Goal: Transaction & Acquisition: Purchase product/service

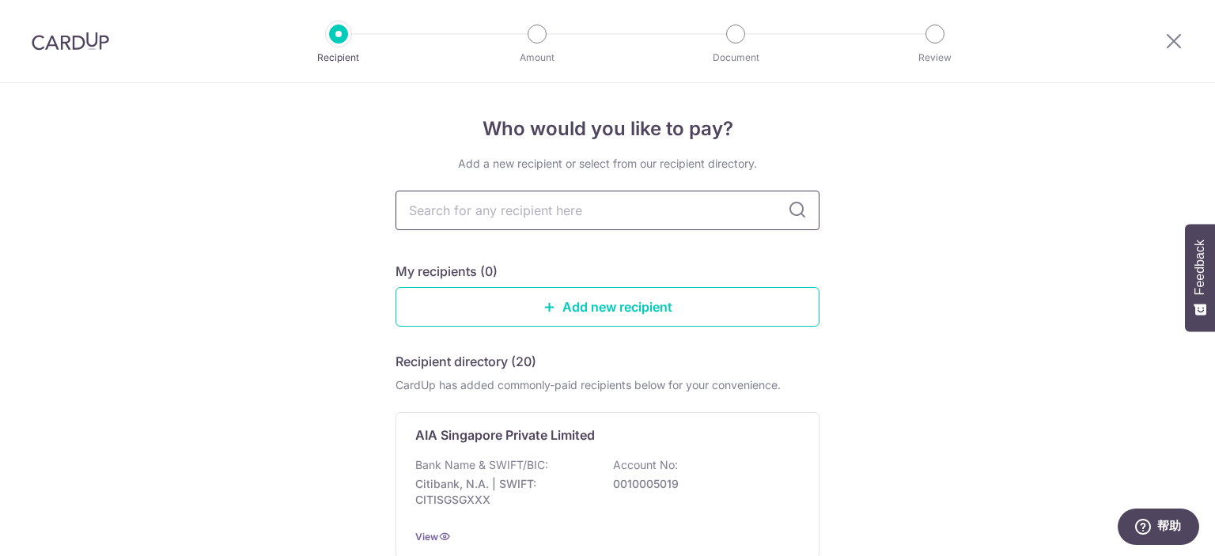
click at [629, 215] on input "text" at bounding box center [608, 211] width 424 height 40
click at [595, 219] on input "text" at bounding box center [608, 211] width 424 height 40
type input "great"
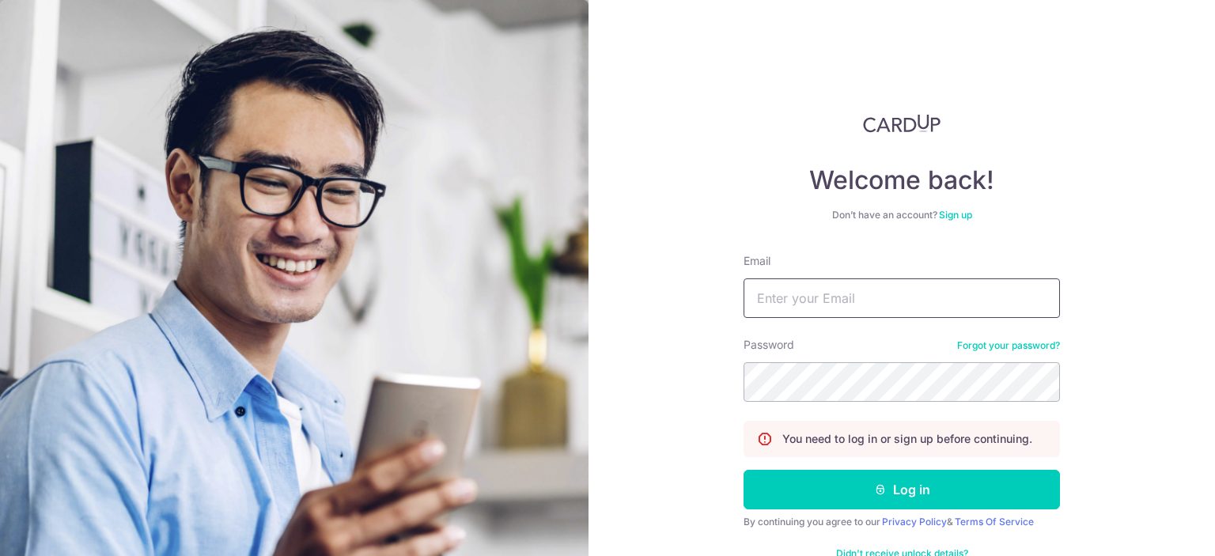
click at [816, 294] on input "Email" at bounding box center [902, 298] width 316 height 40
click at [891, 297] on input "Email" at bounding box center [902, 298] width 316 height 40
type input "l_lihui@hotmail.com"
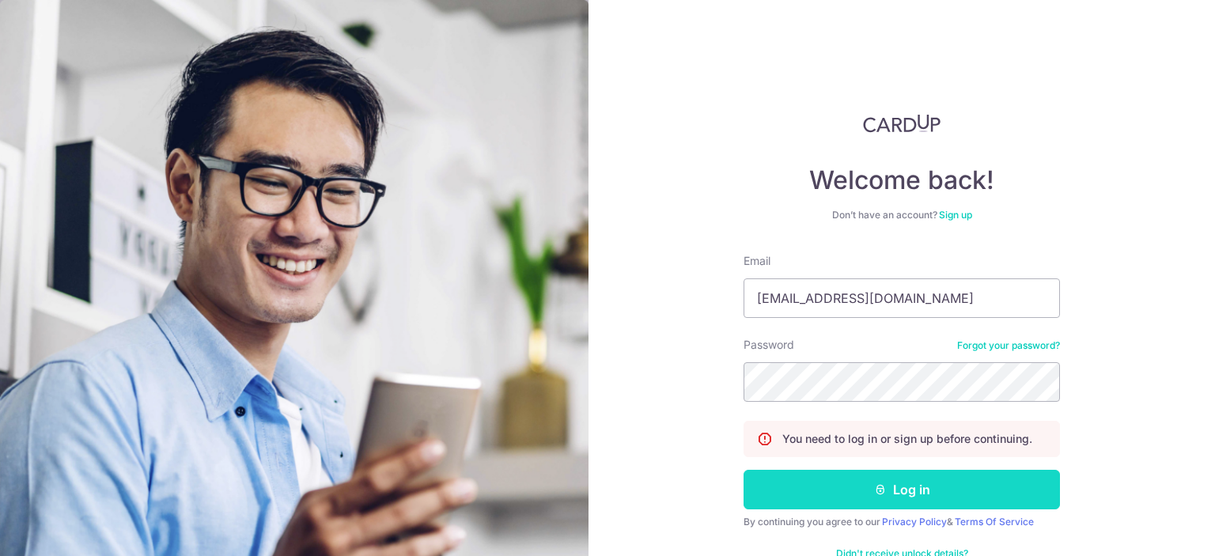
click at [895, 486] on button "Log in" at bounding box center [902, 490] width 316 height 40
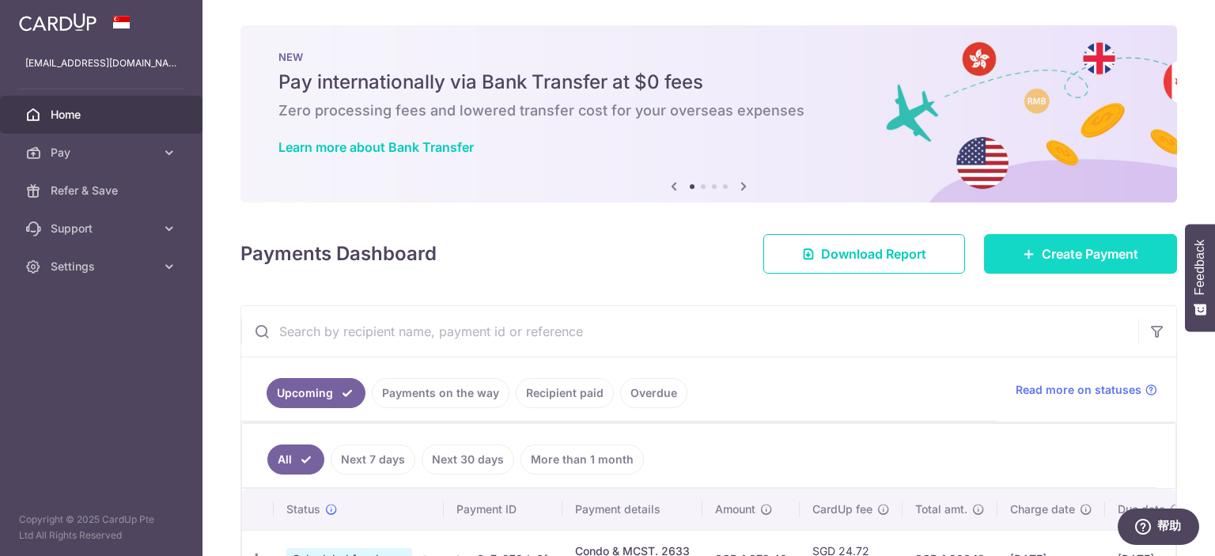
click at [1085, 246] on span "Create Payment" at bounding box center [1090, 253] width 97 height 19
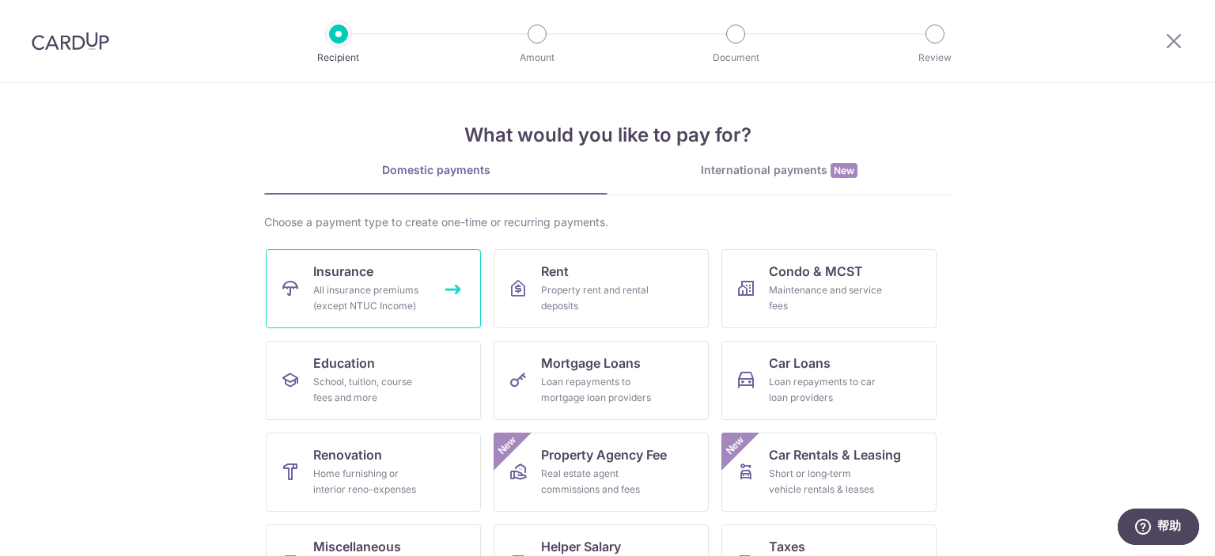
click at [378, 303] on div "All insurance premiums (except NTUC Income)" at bounding box center [370, 298] width 114 height 32
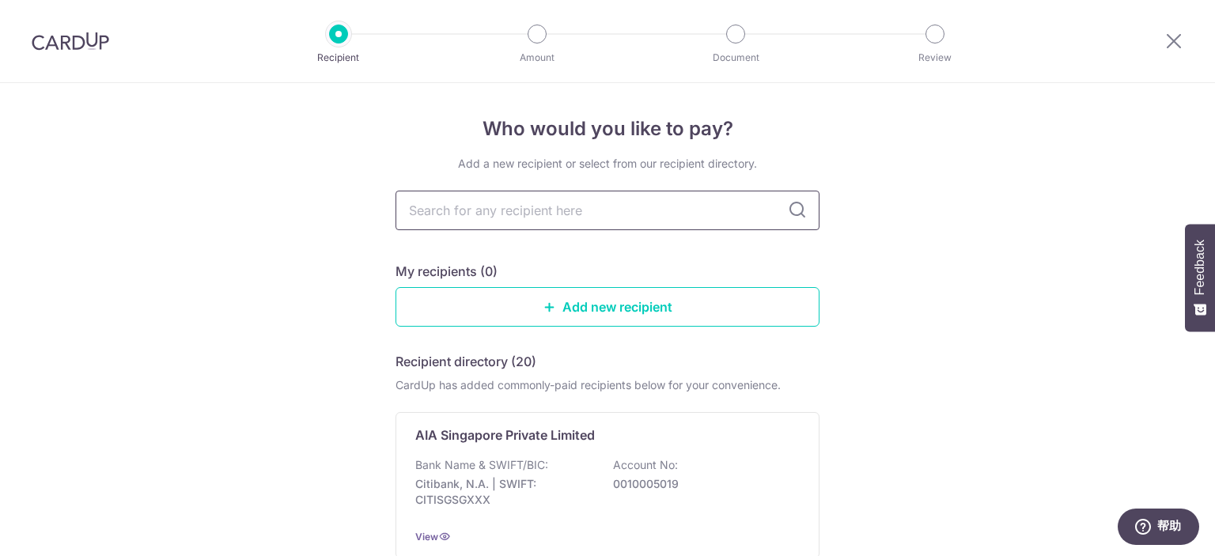
click at [468, 218] on input "text" at bounding box center [608, 211] width 424 height 40
type input "great"
click at [797, 205] on icon at bounding box center [797, 210] width 19 height 19
click at [796, 214] on icon at bounding box center [797, 210] width 19 height 19
click at [450, 208] on input "great" at bounding box center [608, 211] width 424 height 40
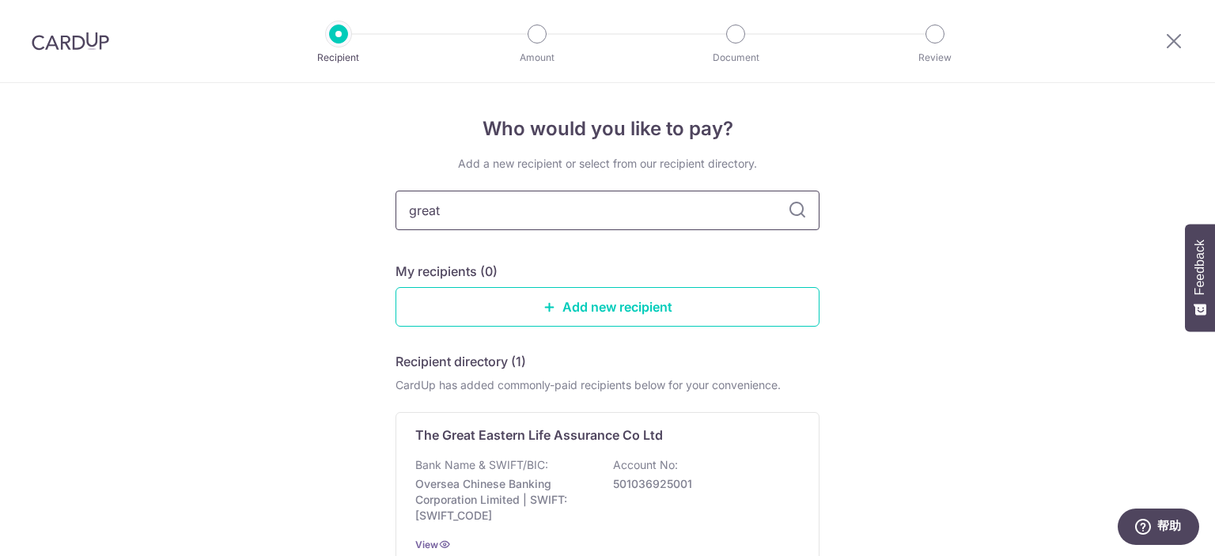
drag, startPoint x: 494, startPoint y: 214, endPoint x: 365, endPoint y: 210, distance: 129.0
click at [365, 210] on div "Who would you like to pay? Add a new recipient or select from our recipient dir…" at bounding box center [607, 393] width 1215 height 621
type input "great eastern"
click at [788, 212] on icon at bounding box center [797, 210] width 19 height 19
click at [794, 218] on icon at bounding box center [797, 210] width 19 height 19
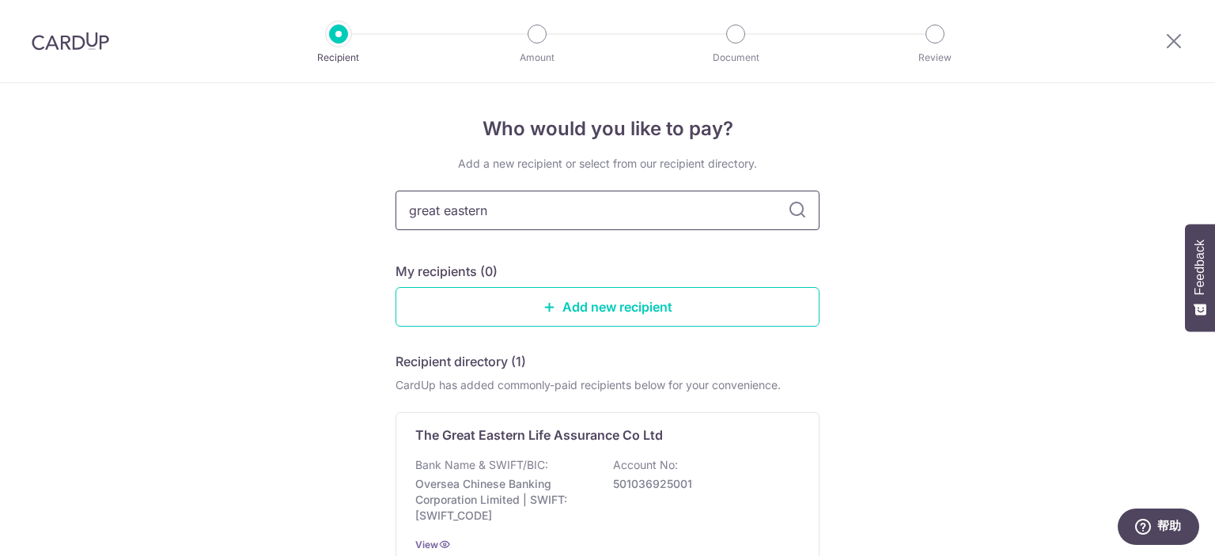
click at [655, 202] on input "great eastern" at bounding box center [608, 211] width 424 height 40
drag, startPoint x: 600, startPoint y: 208, endPoint x: 231, endPoint y: 180, distance: 369.7
click at [231, 180] on div "Who would you like to pay? Add a new recipient or select from our recipient dir…" at bounding box center [607, 393] width 1215 height 621
click at [545, 212] on input "text" at bounding box center [608, 211] width 424 height 40
type input "great eastern"
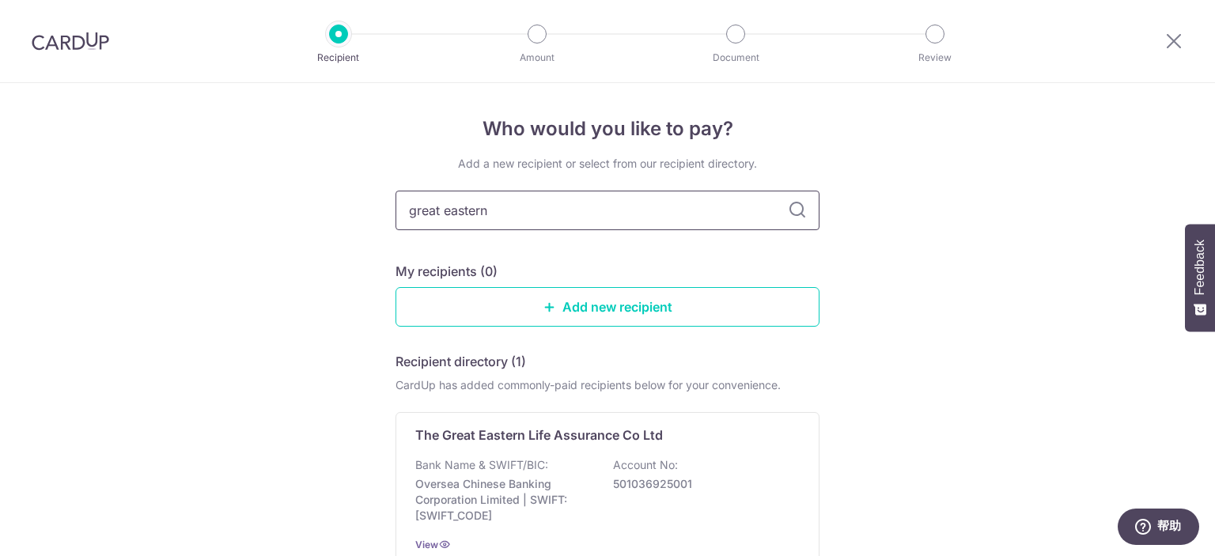
click at [547, 223] on input "great eastern" at bounding box center [608, 211] width 424 height 40
drag, startPoint x: 556, startPoint y: 218, endPoint x: 187, endPoint y: 168, distance: 372.8
click at [187, 168] on div "Who would you like to pay? Add a new recipient or select from our recipient dir…" at bounding box center [607, 393] width 1215 height 621
type input "great"
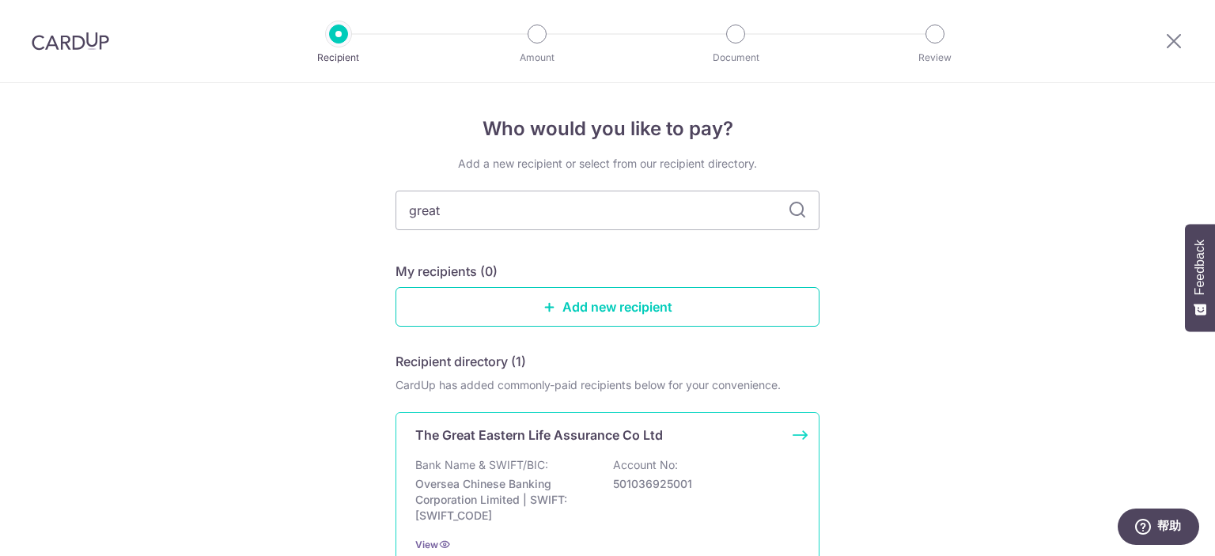
scroll to position [146, 0]
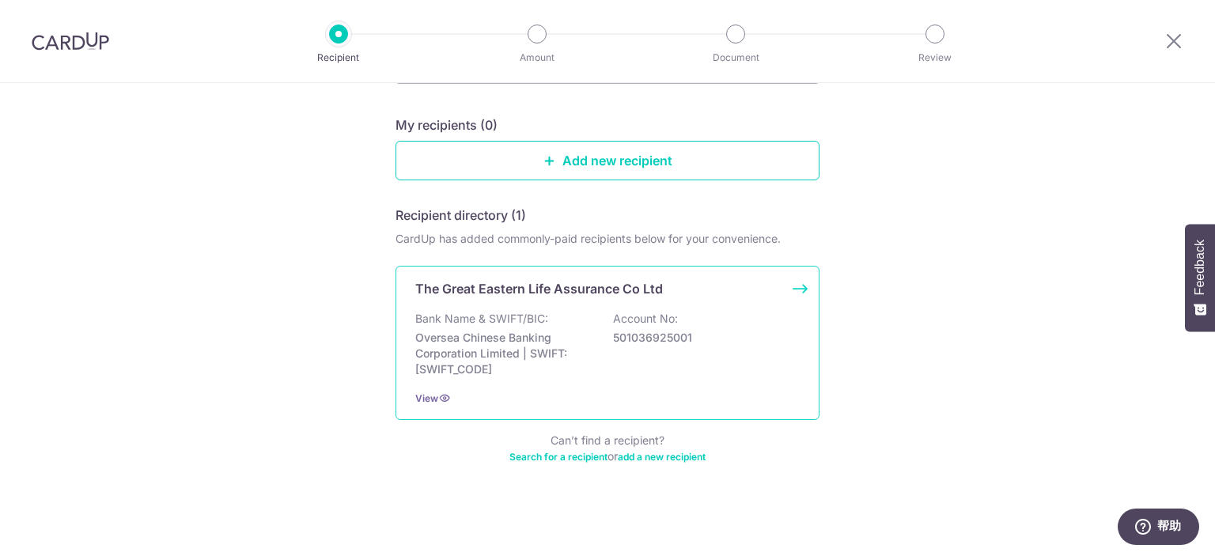
click at [628, 344] on div "Bank Name & SWIFT/BIC: Oversea Chinese Banking Corporation Limited | SWIFT: OCB…" at bounding box center [607, 344] width 384 height 66
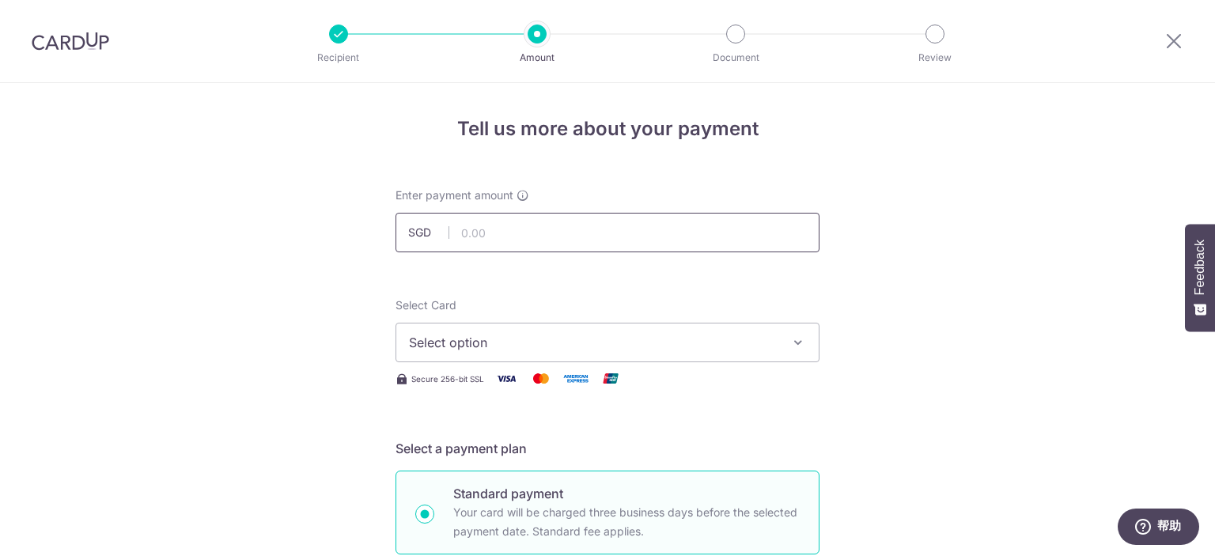
click at [605, 228] on input "text" at bounding box center [608, 233] width 424 height 40
click at [612, 229] on input "1242.4" at bounding box center [608, 233] width 424 height 40
type input "1,242.40"
click at [509, 339] on span "Select option" at bounding box center [593, 342] width 369 height 19
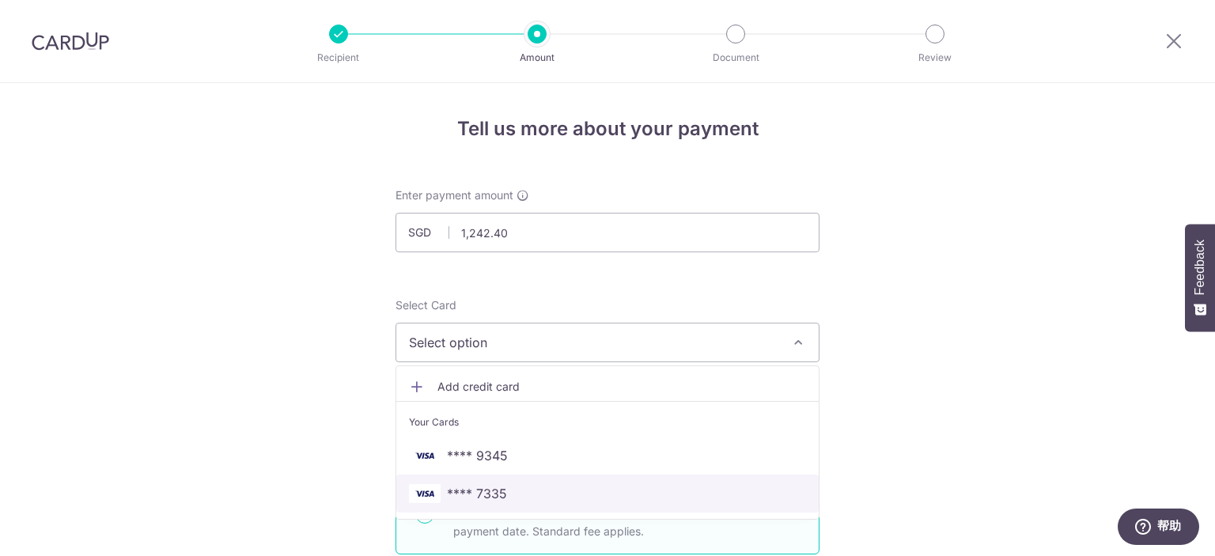
click at [508, 497] on span "**** 7335" at bounding box center [607, 493] width 397 height 19
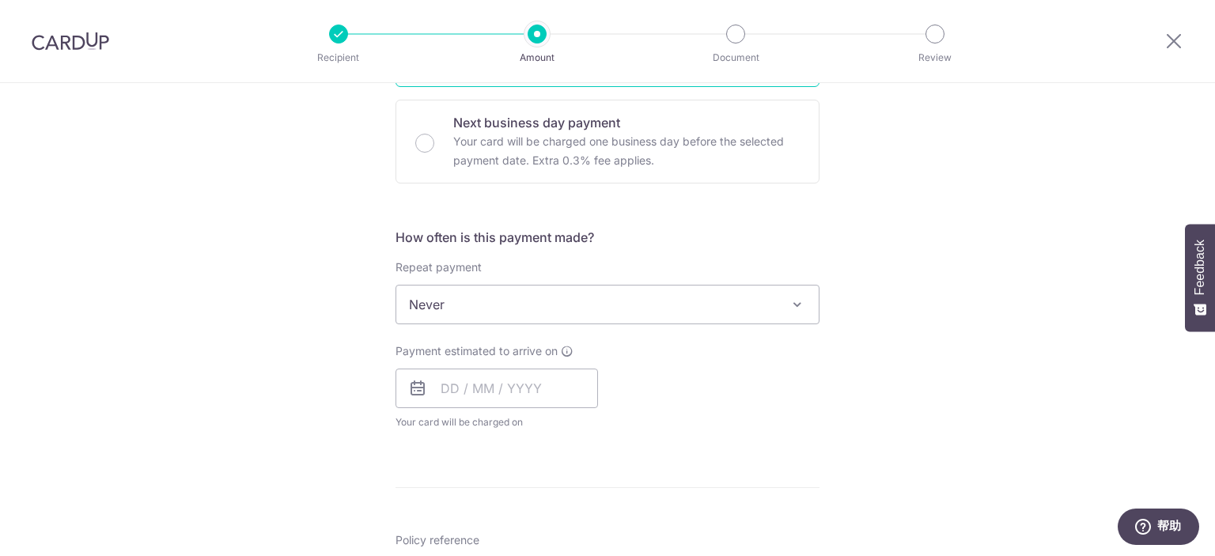
scroll to position [554, 0]
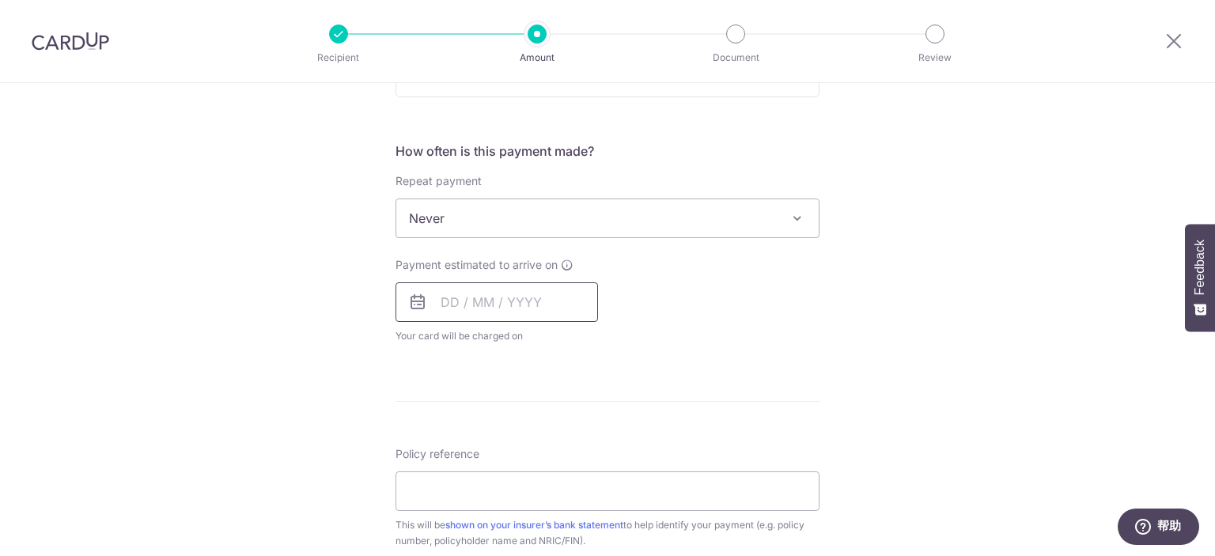
click at [488, 300] on input "text" at bounding box center [497, 302] width 203 height 40
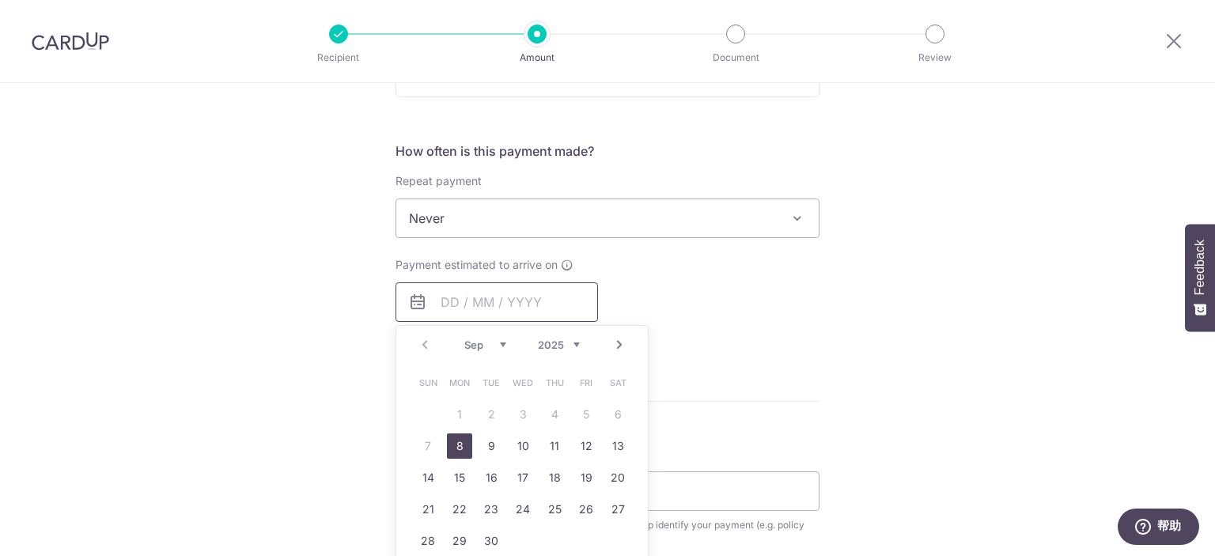
scroll to position [633, 0]
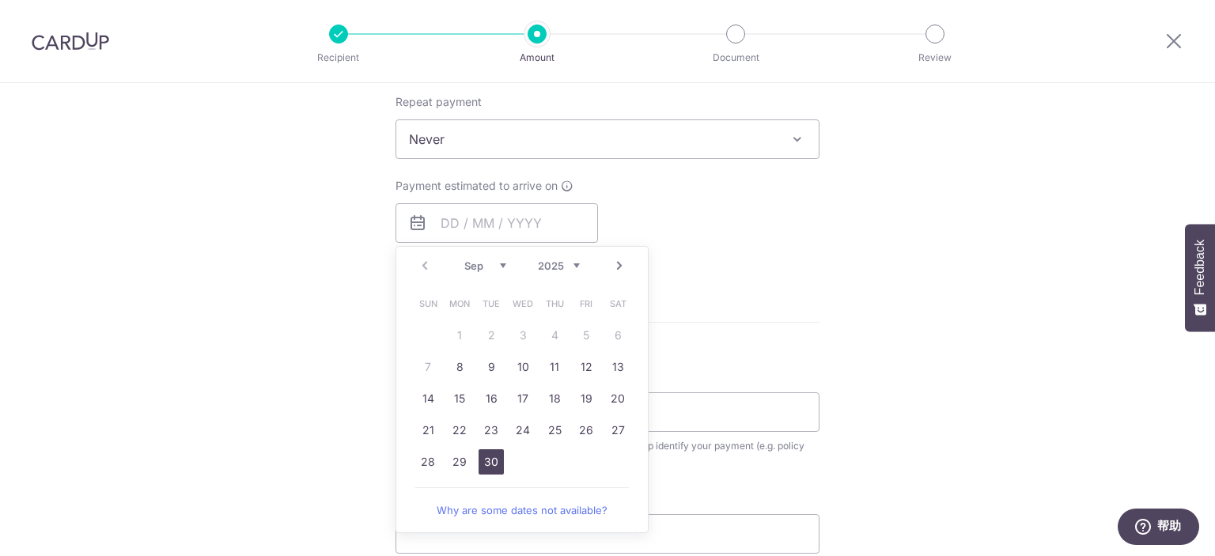
click at [479, 459] on link "30" at bounding box center [491, 461] width 25 height 25
type input "30/09/2025"
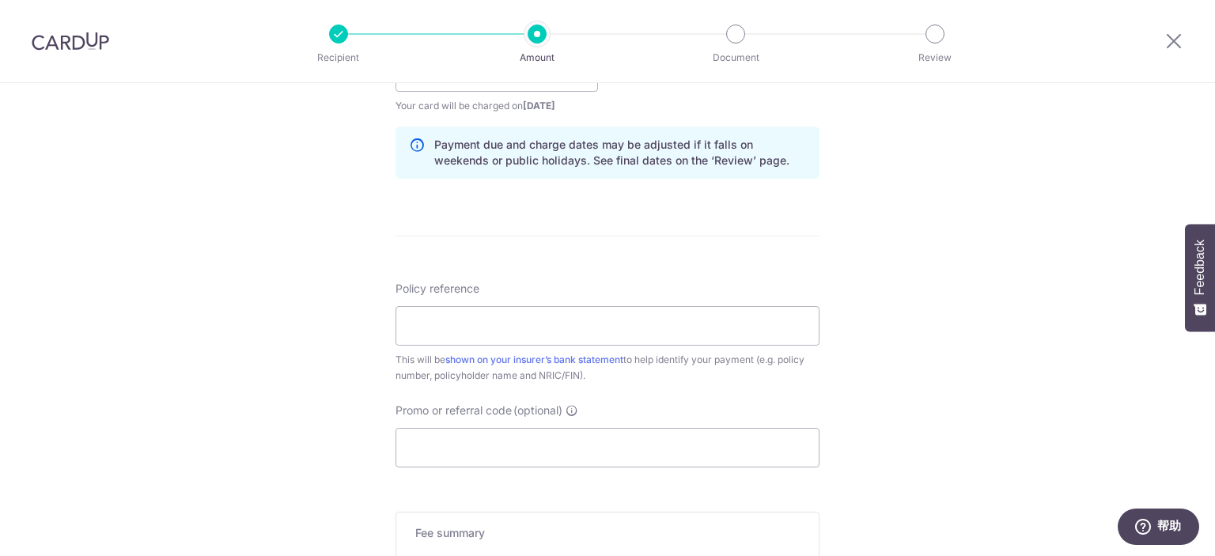
scroll to position [791, 0]
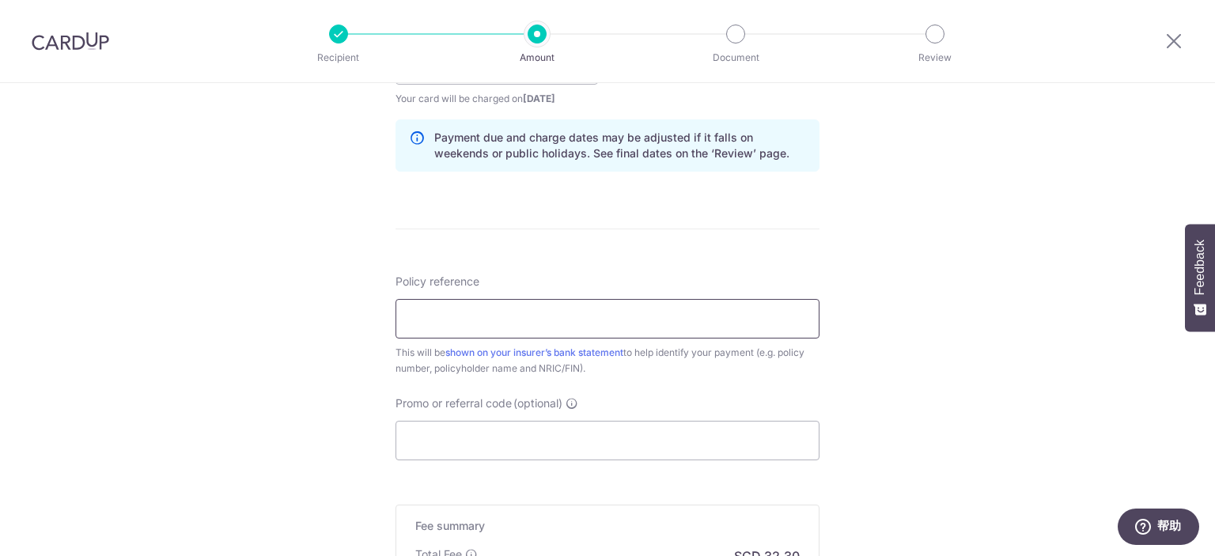
click at [478, 316] on input "Policy reference" at bounding box center [608, 319] width 424 height 40
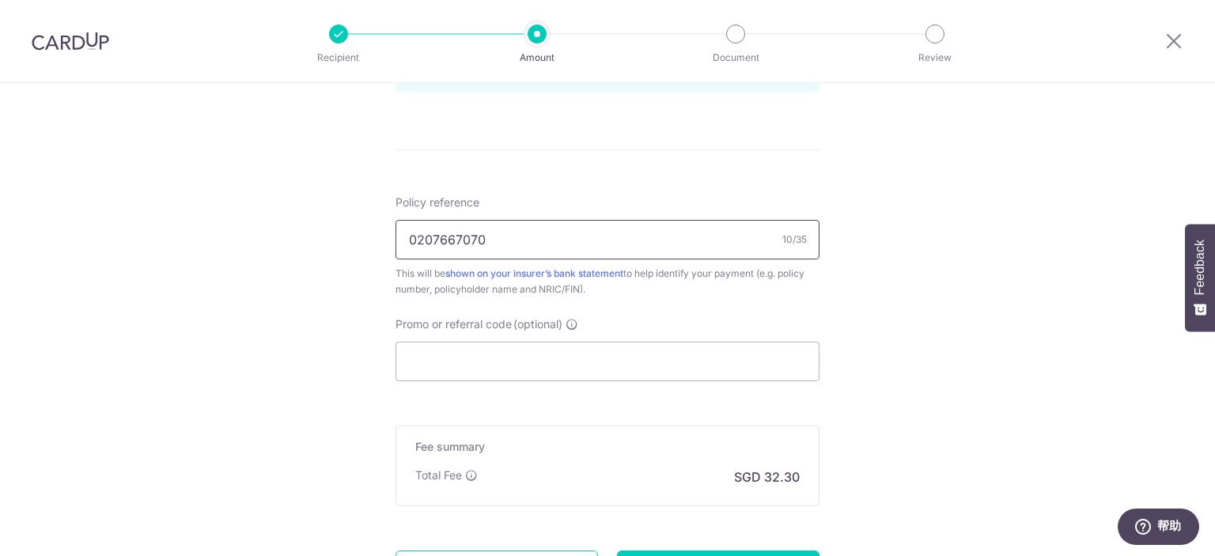
type input "0207667070"
click at [626, 372] on input "Promo or referral code (optional)" at bounding box center [608, 362] width 424 height 40
click at [592, 247] on input "0207667070" at bounding box center [608, 240] width 424 height 40
click at [486, 367] on input "Promo or referral code (optional)" at bounding box center [608, 362] width 424 height 40
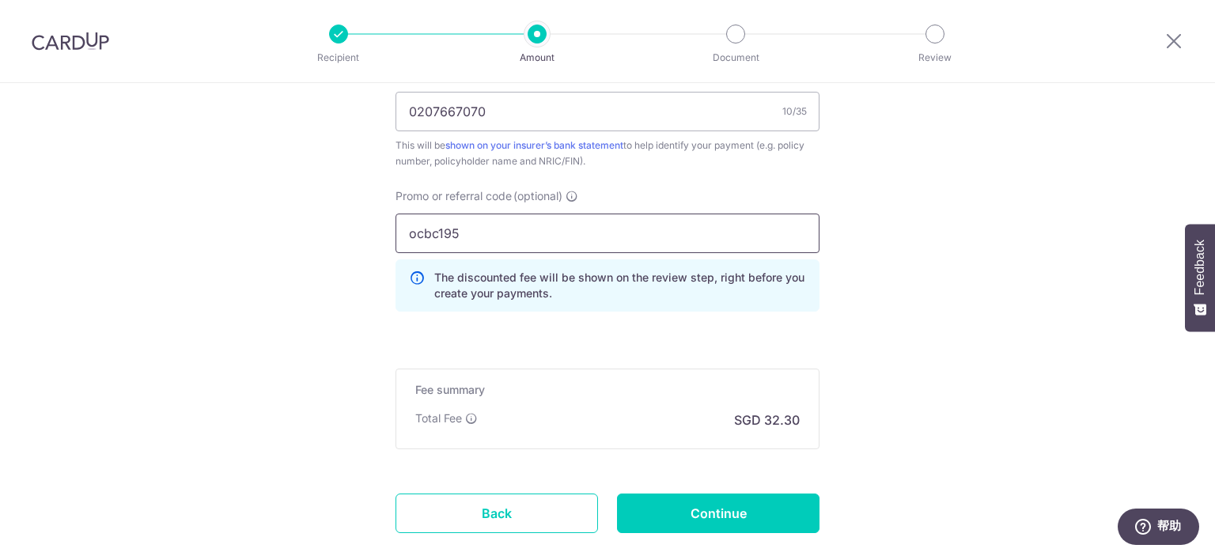
scroll to position [1092, 0]
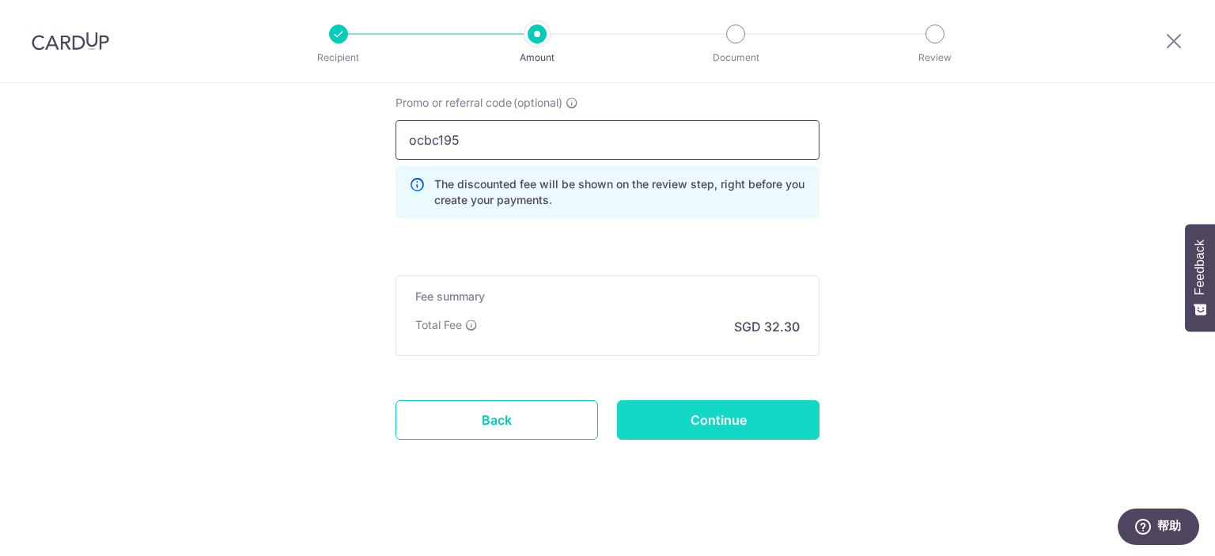
type input "ocbc195"
click at [732, 422] on input "Continue" at bounding box center [718, 420] width 203 height 40
type input "Create Schedule"
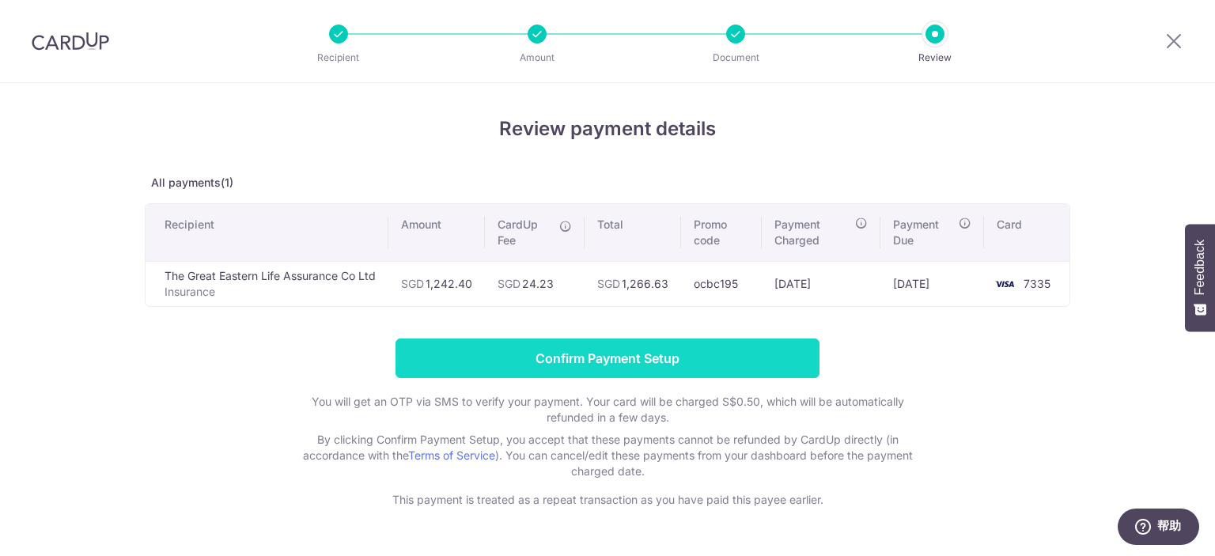
click at [690, 358] on input "Confirm Payment Setup" at bounding box center [608, 359] width 424 height 40
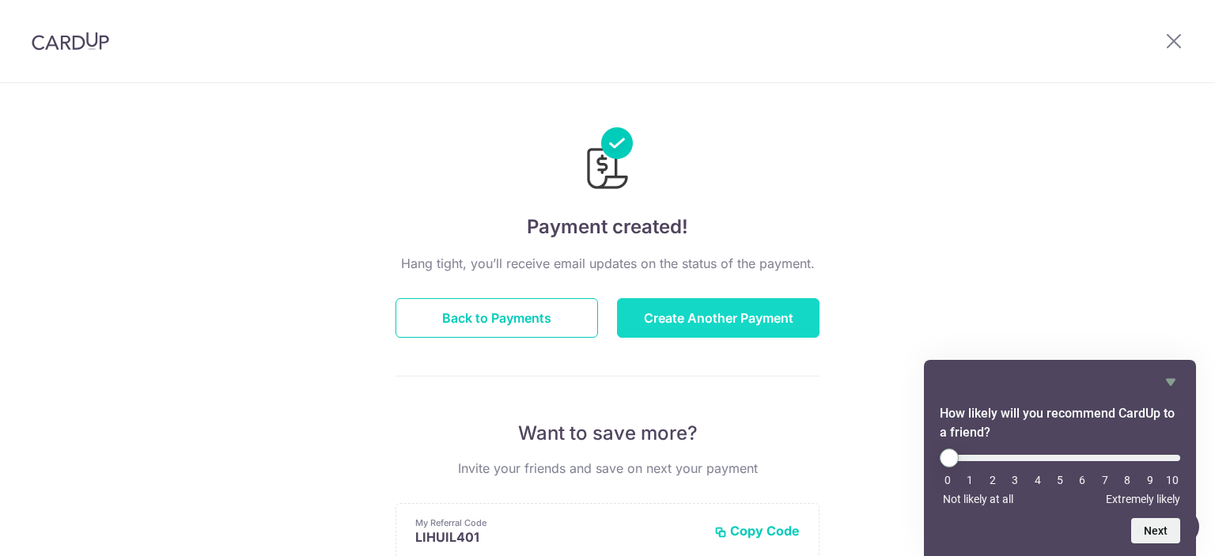
click at [664, 313] on button "Create Another Payment" at bounding box center [718, 318] width 203 height 40
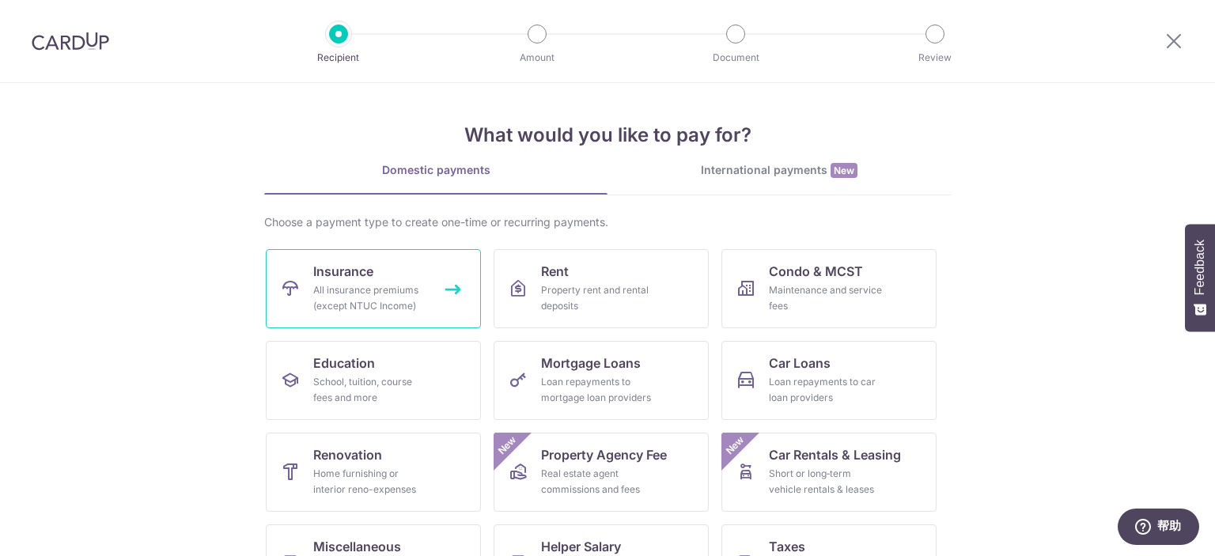
click at [389, 287] on div "All insurance premiums (except NTUC Income)" at bounding box center [370, 298] width 114 height 32
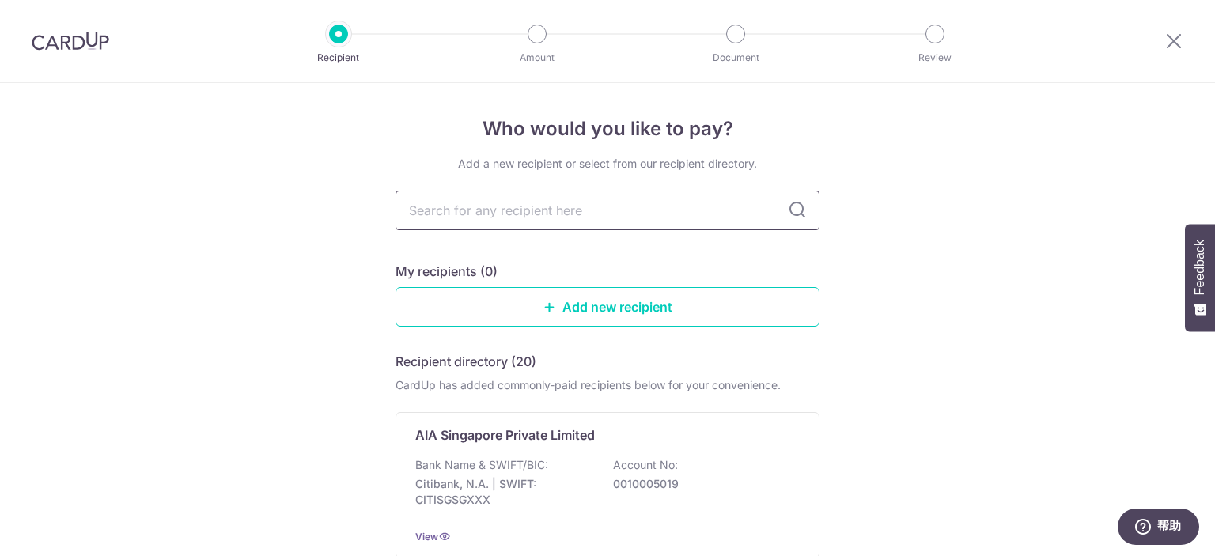
click at [475, 208] on input "text" at bounding box center [608, 211] width 424 height 40
type input "aia"
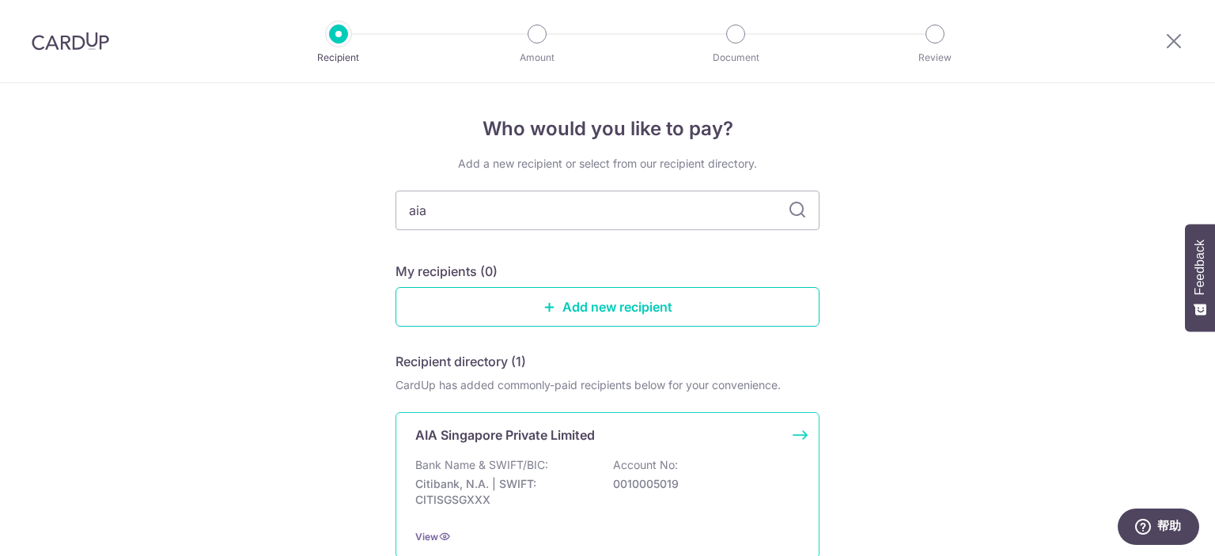
click at [596, 458] on div "Bank Name & SWIFT/BIC: Citibank, N.A. | SWIFT: CITISGSGXXX Account No: 00100050…" at bounding box center [607, 486] width 384 height 59
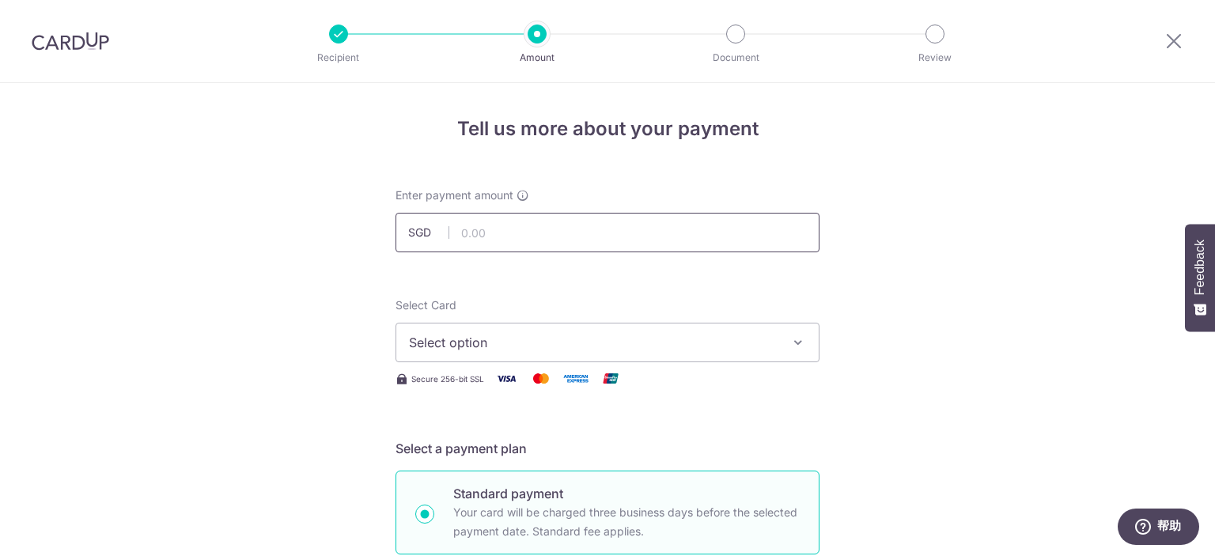
click at [465, 229] on input "text" at bounding box center [608, 233] width 424 height 40
type input "1,636.50"
click at [580, 344] on span "Select option" at bounding box center [593, 342] width 369 height 19
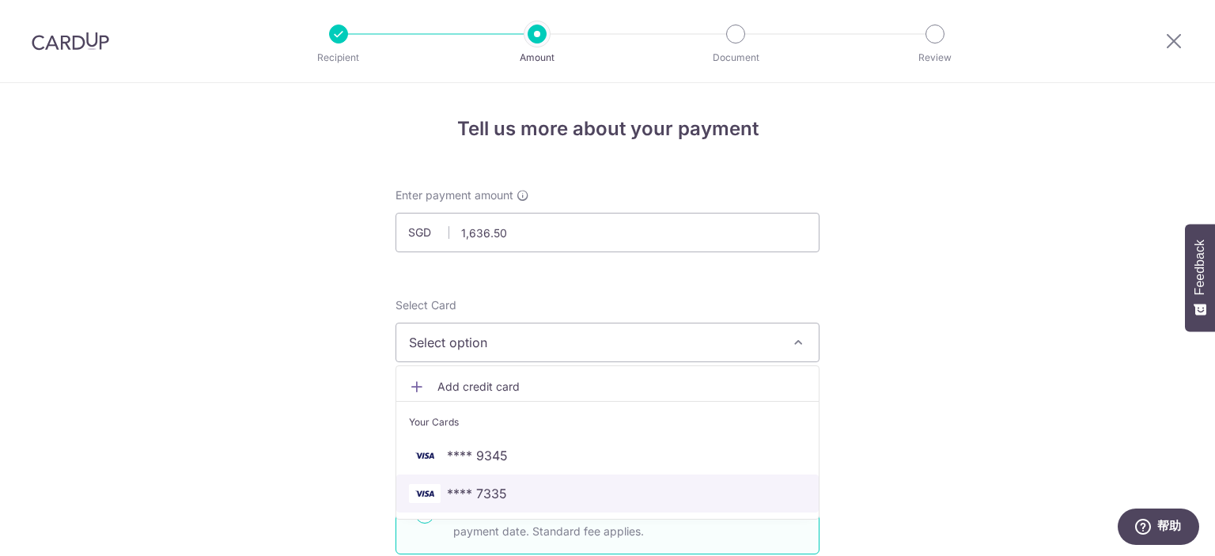
click at [562, 486] on span "**** 7335" at bounding box center [607, 493] width 397 height 19
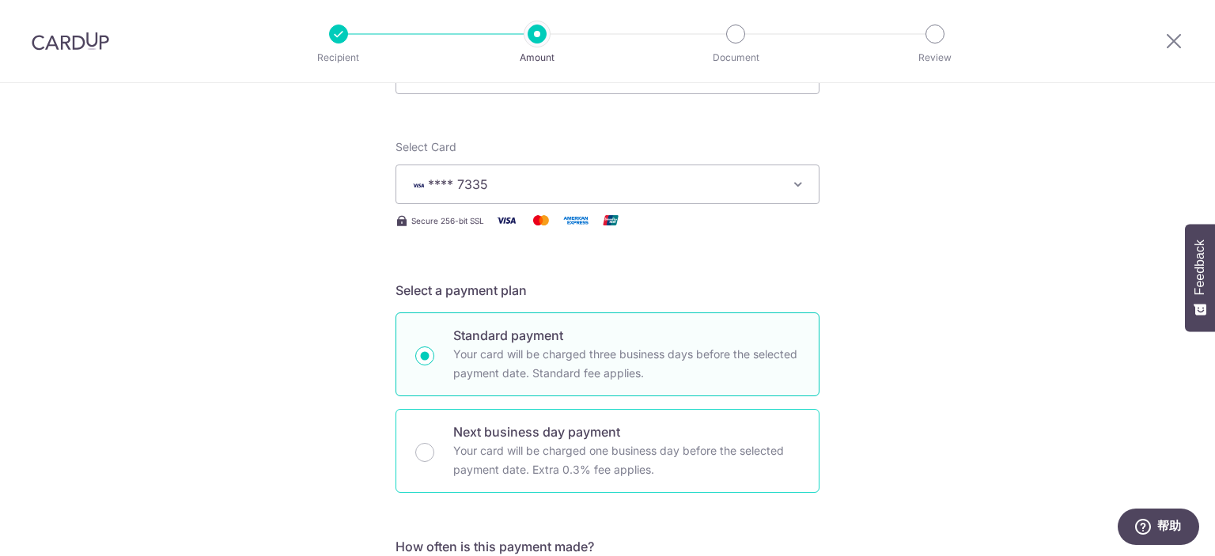
scroll to position [316, 0]
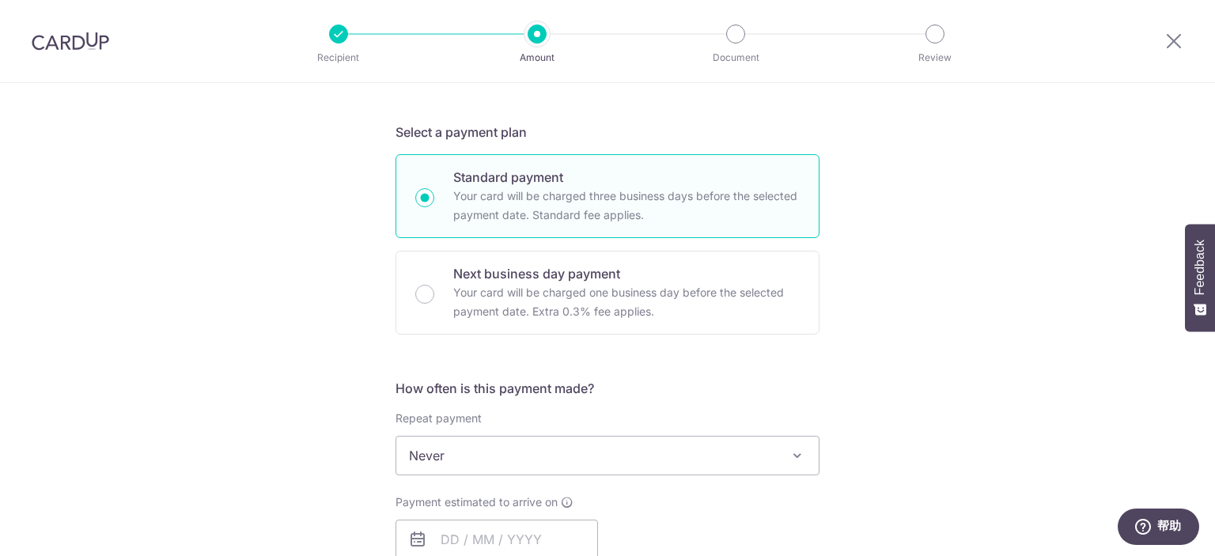
click at [563, 466] on span "Never" at bounding box center [607, 456] width 422 height 38
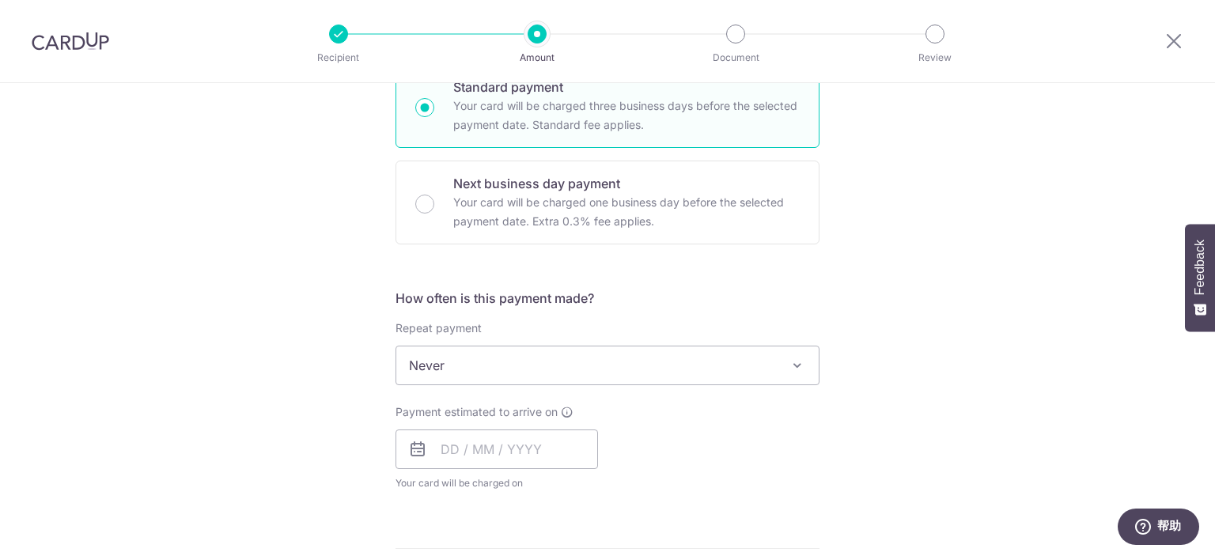
scroll to position [475, 0]
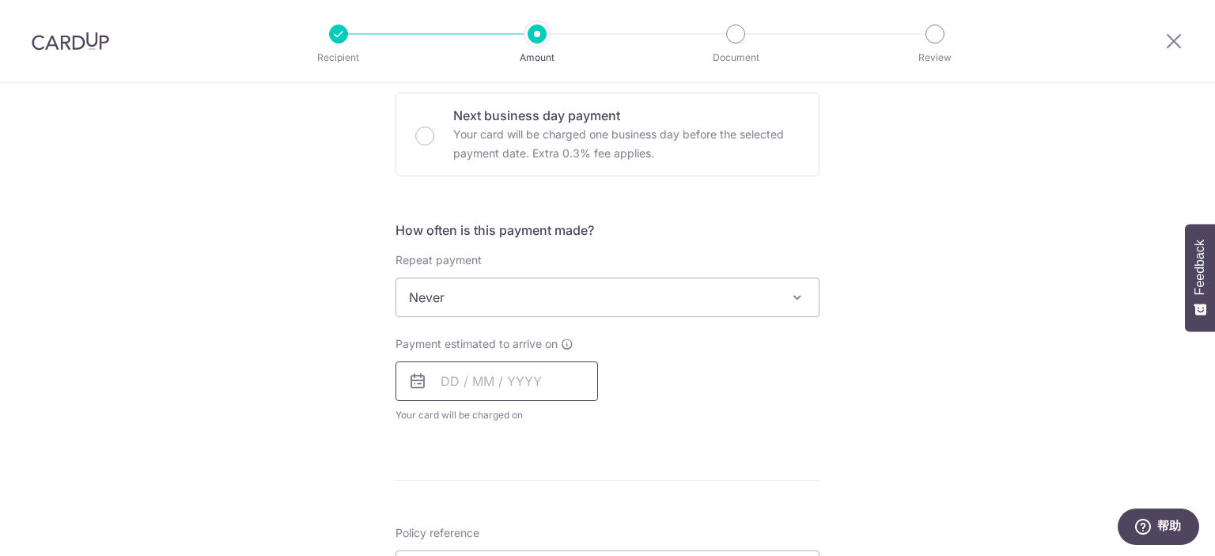
click at [522, 380] on input "text" at bounding box center [497, 382] width 203 height 40
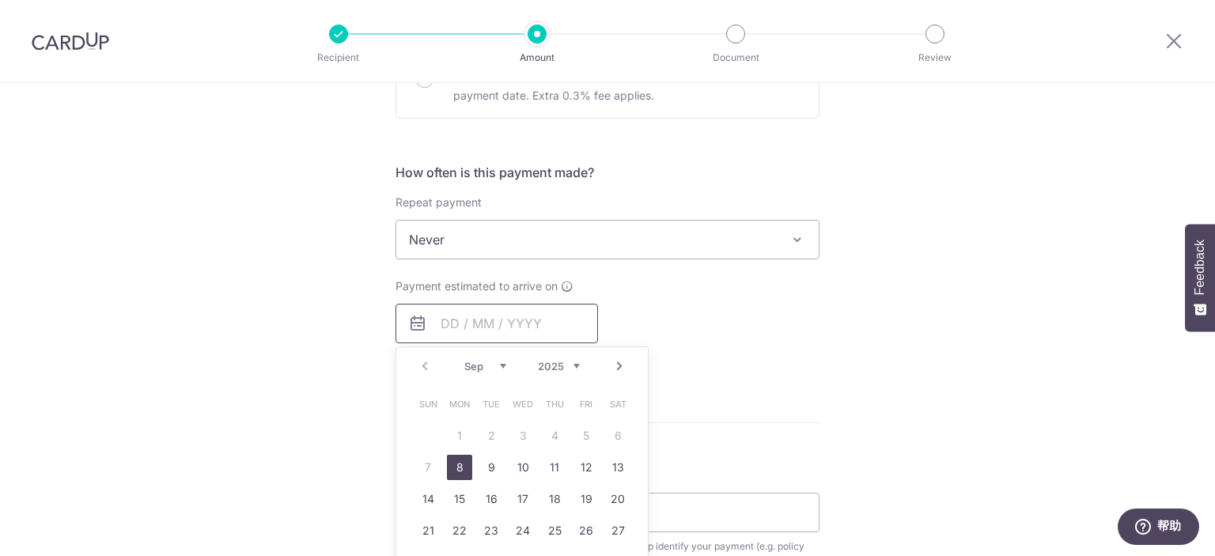
scroll to position [712, 0]
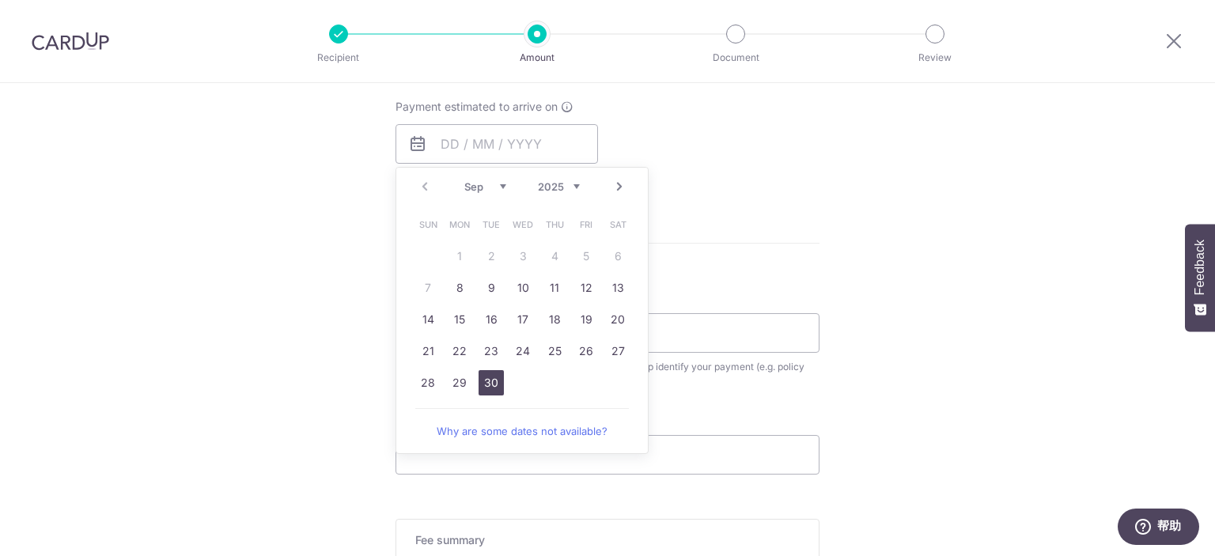
click at [490, 387] on link "30" at bounding box center [491, 382] width 25 height 25
type input "30/09/2025"
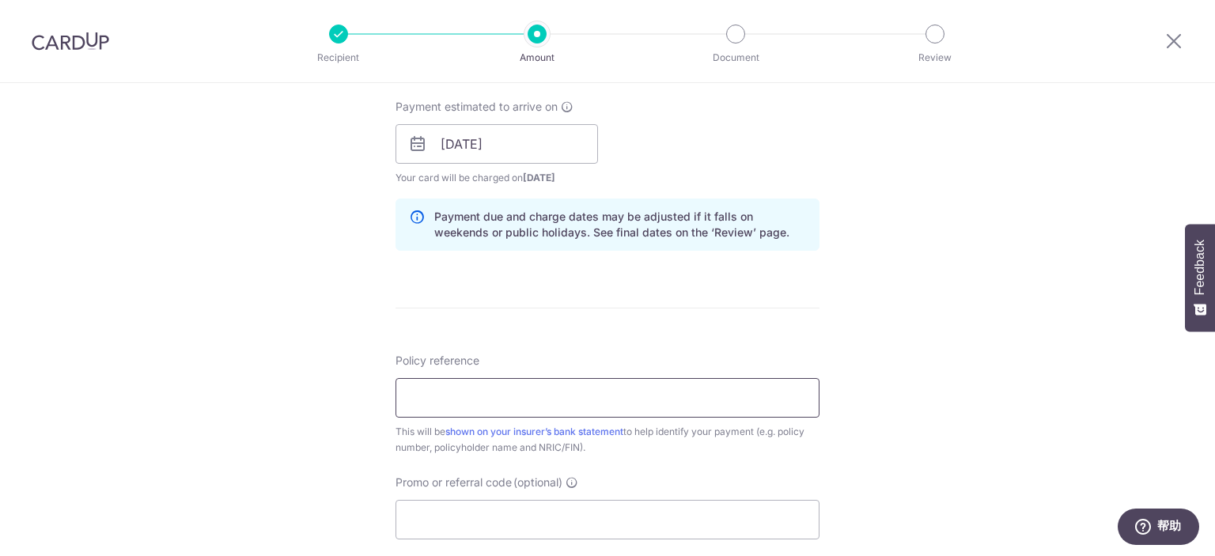
click at [647, 401] on input "Policy reference" at bounding box center [608, 398] width 424 height 40
click at [589, 398] on input "Policy reference" at bounding box center [608, 398] width 424 height 40
paste input "L545876760"
type input "L545876760"
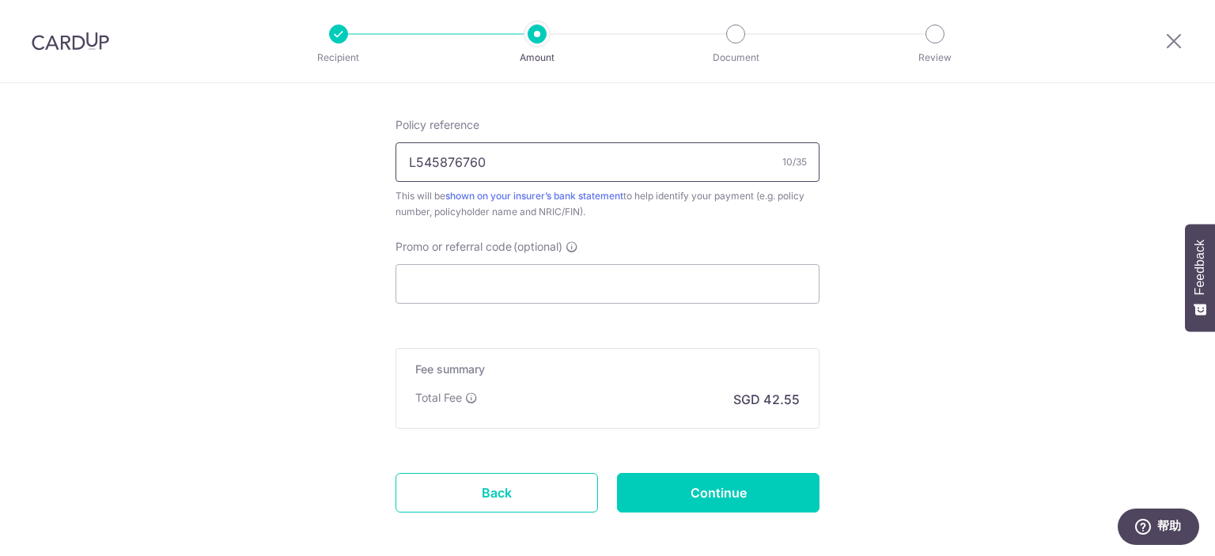
scroll to position [949, 0]
click at [509, 259] on div "Promo or referral code (optional) The discounted fee will be shown on the revie…" at bounding box center [608, 269] width 424 height 65
click at [509, 281] on input "Promo or referral code (optional)" at bounding box center [608, 283] width 424 height 40
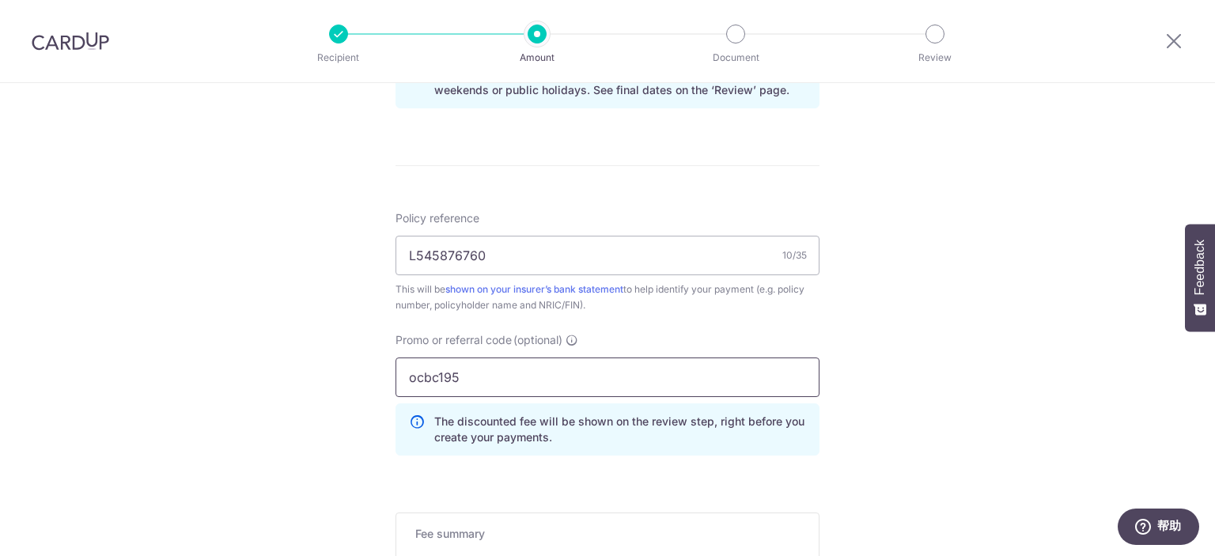
scroll to position [1092, 0]
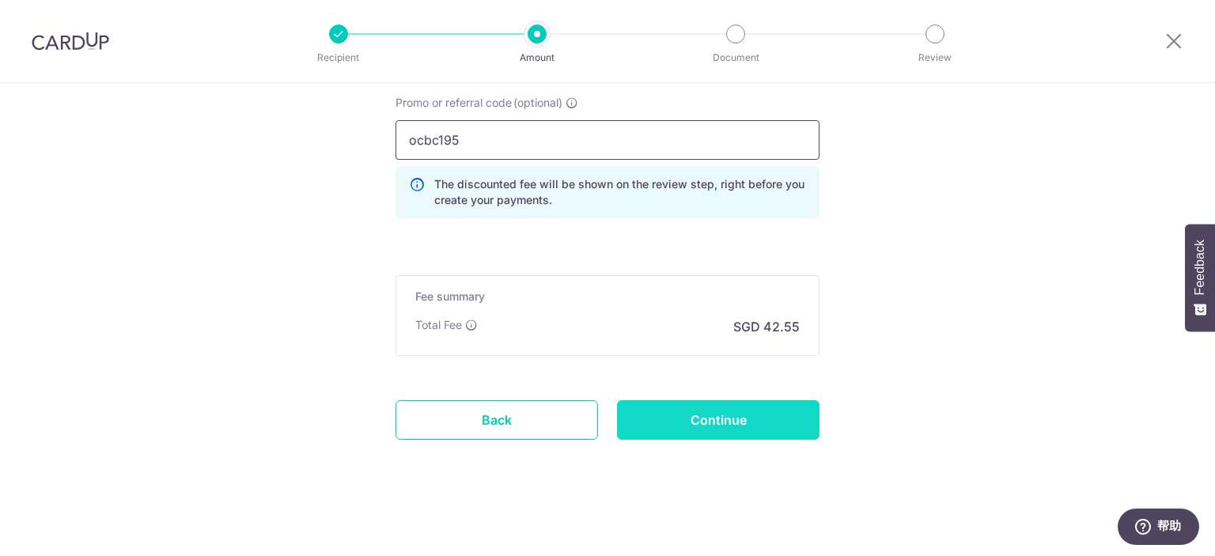
type input "ocbc195"
click at [728, 421] on input "Continue" at bounding box center [718, 420] width 203 height 40
type input "Create Schedule"
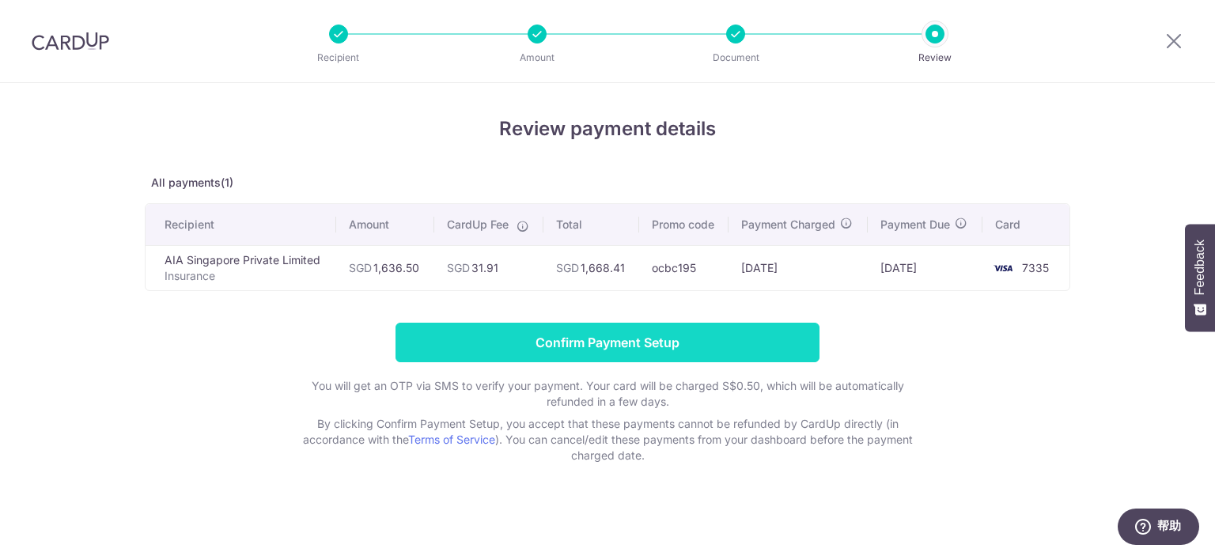
click at [644, 335] on input "Confirm Payment Setup" at bounding box center [608, 343] width 424 height 40
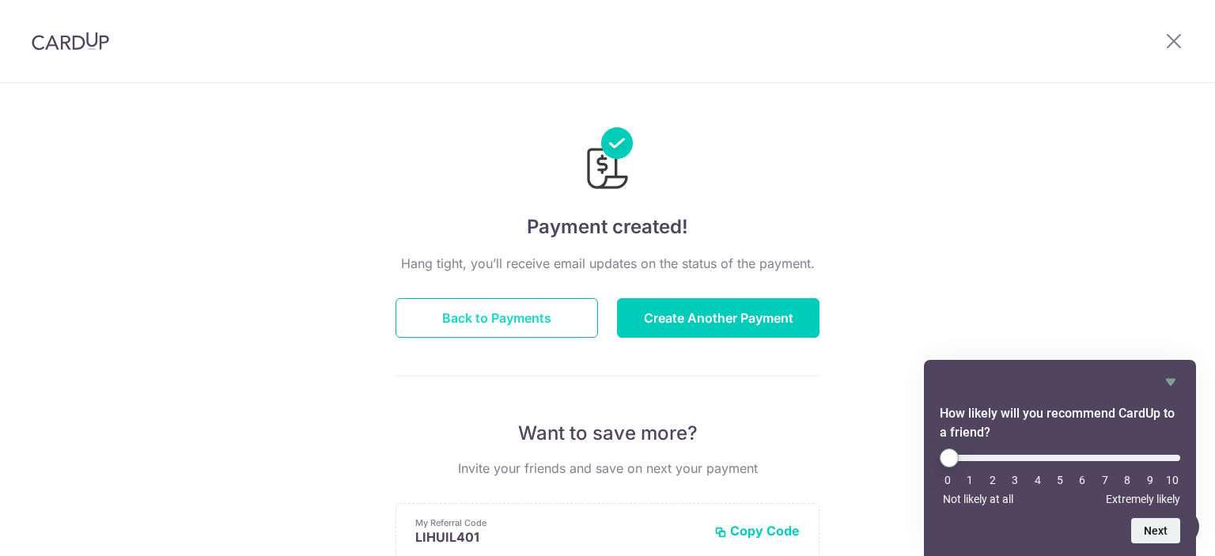
click at [497, 308] on button "Back to Payments" at bounding box center [497, 318] width 203 height 40
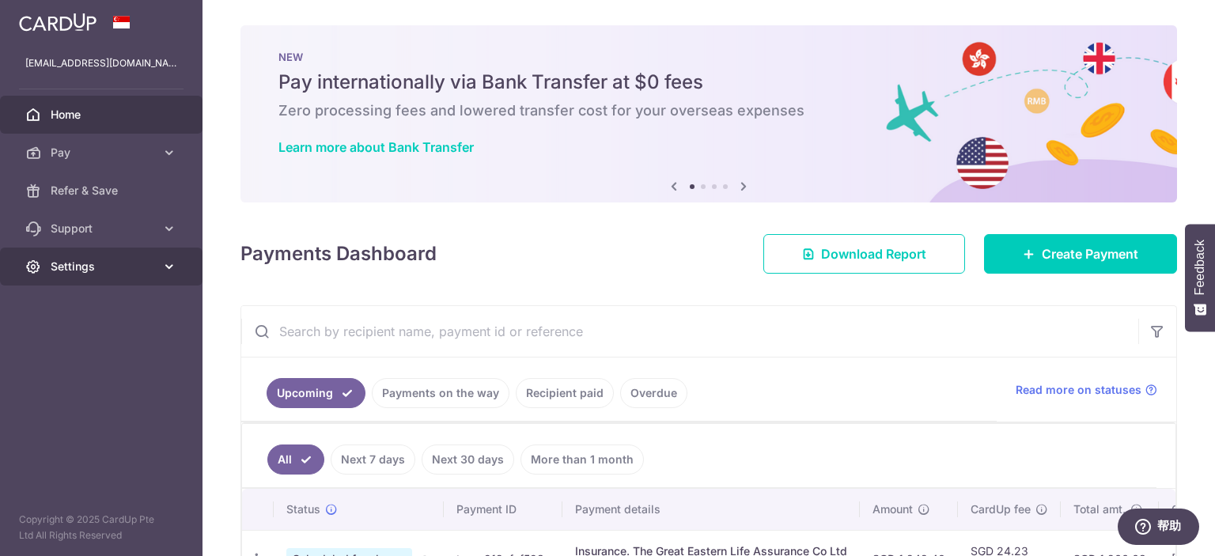
click at [95, 274] on span "Settings" at bounding box center [103, 267] width 104 height 16
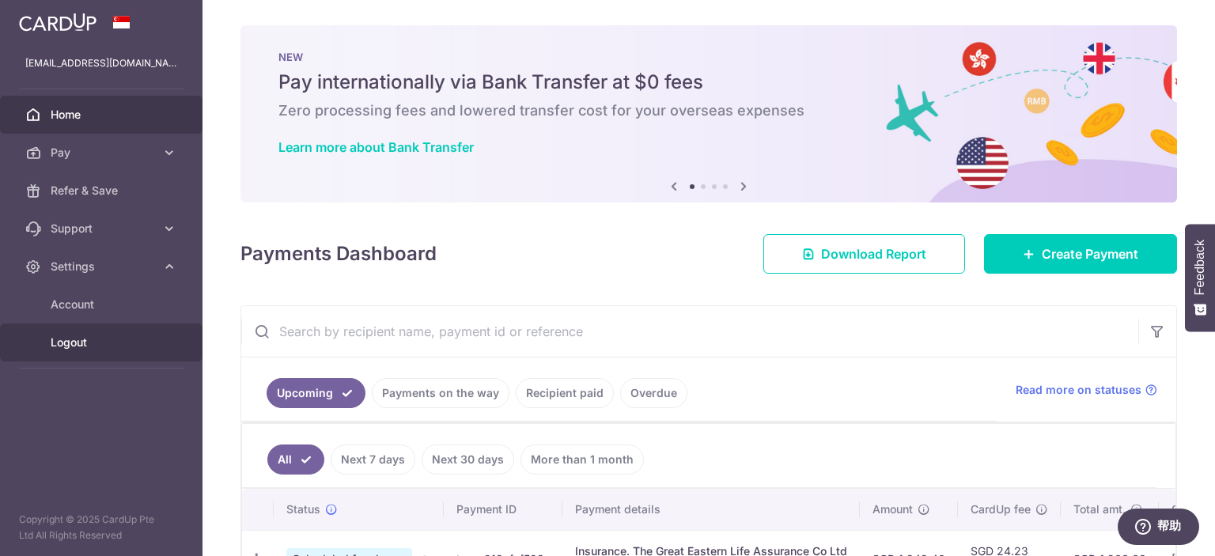
click at [84, 341] on span "Logout" at bounding box center [103, 343] width 104 height 16
